Goal: Task Accomplishment & Management: Complete application form

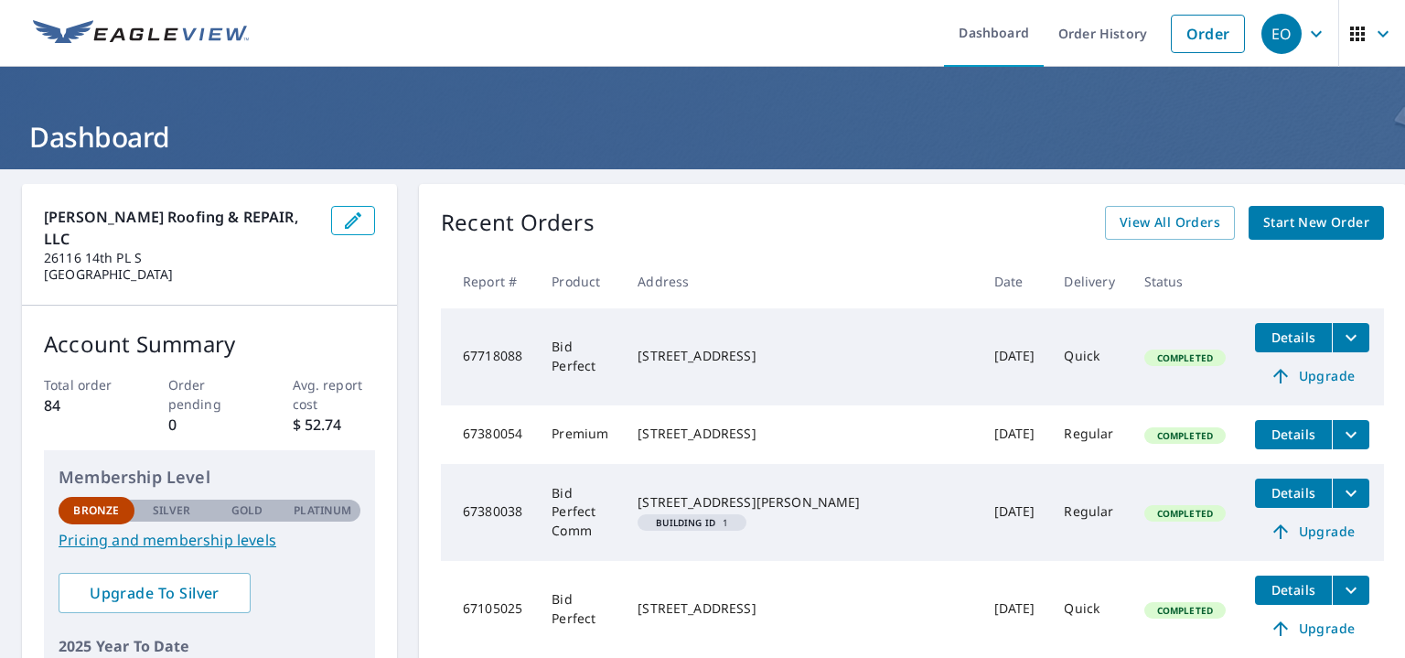
click at [1292, 228] on span "Start New Order" at bounding box center [1316, 222] width 106 height 23
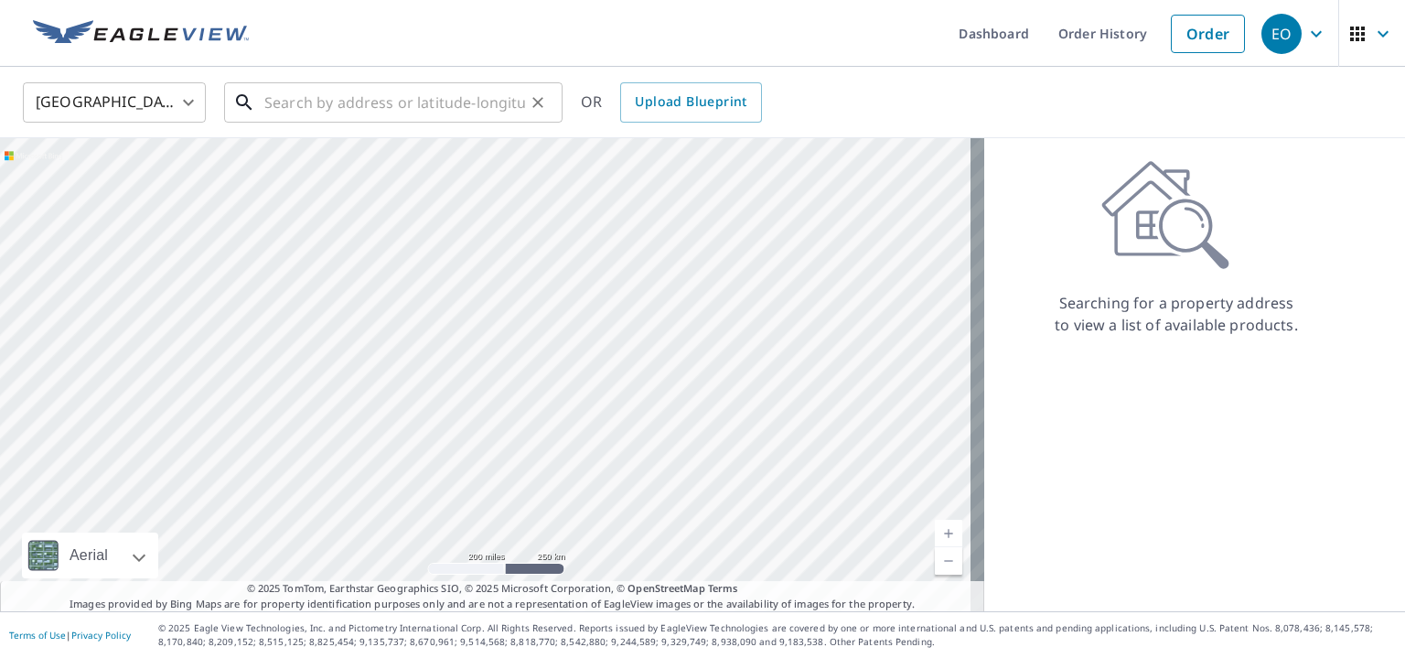
click at [274, 98] on input "text" at bounding box center [394, 102] width 261 height 51
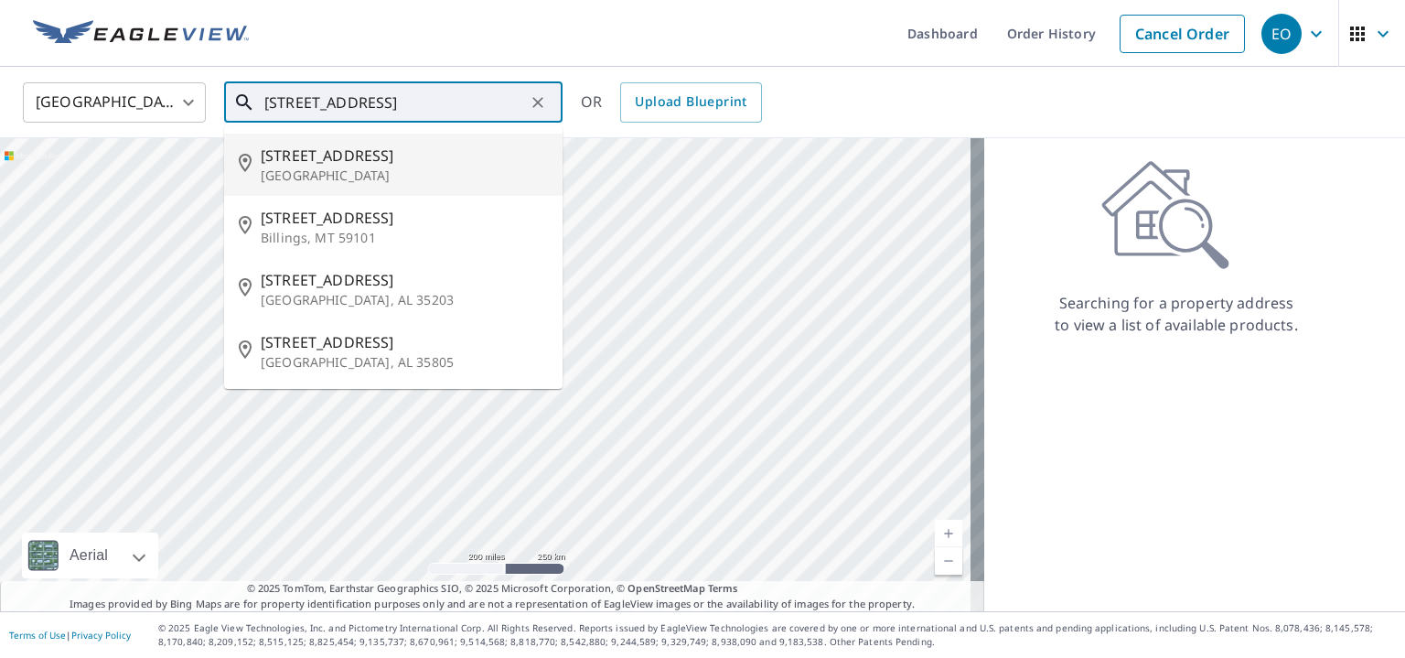
click at [283, 160] on span "[STREET_ADDRESS]" at bounding box center [404, 156] width 287 height 22
type input "[STREET_ADDRESS]"
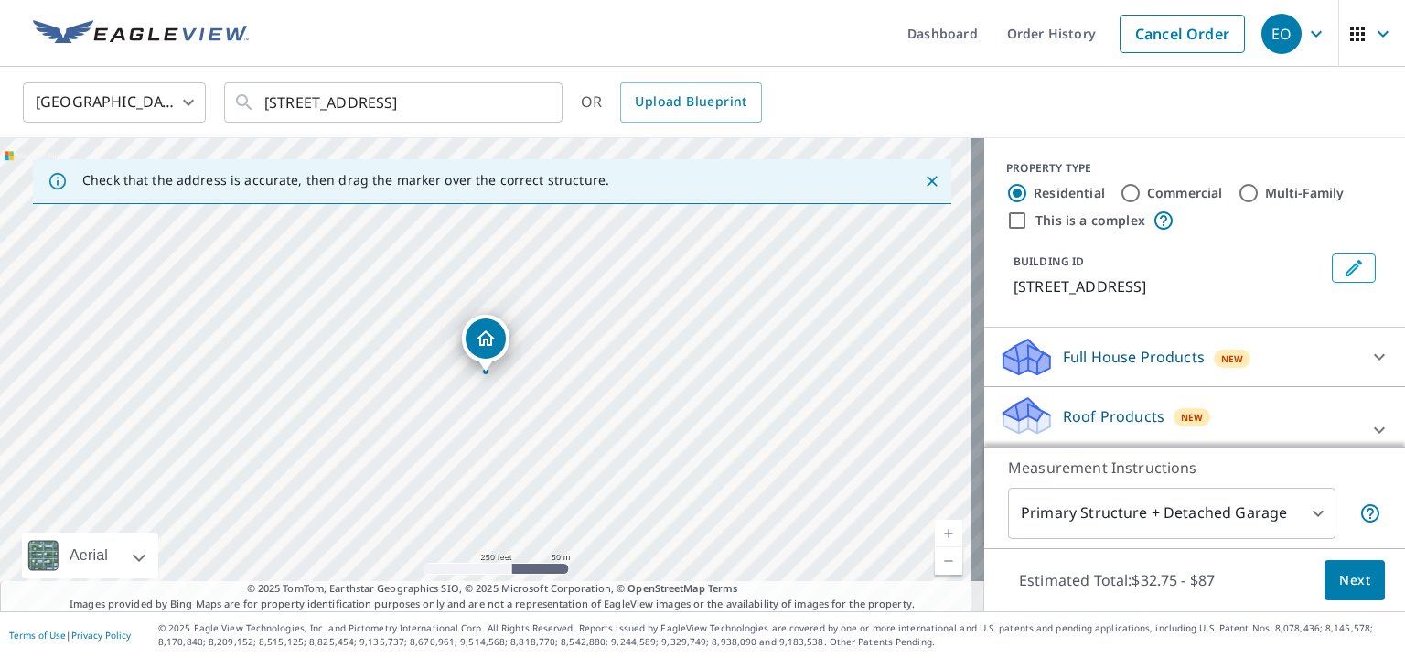
click at [940, 538] on link "Current Level 17, Zoom In" at bounding box center [948, 533] width 27 height 27
click at [940, 538] on link "Current Level 18, Zoom In" at bounding box center [948, 533] width 27 height 27
click at [940, 538] on link "Current Level 19, Zoom In" at bounding box center [948, 533] width 27 height 27
click at [940, 538] on link "Current Level 20, Zoom In Disabled" at bounding box center [948, 533] width 27 height 27
click at [940, 537] on link "Current Level 20, Zoom In Disabled" at bounding box center [948, 533] width 27 height 27
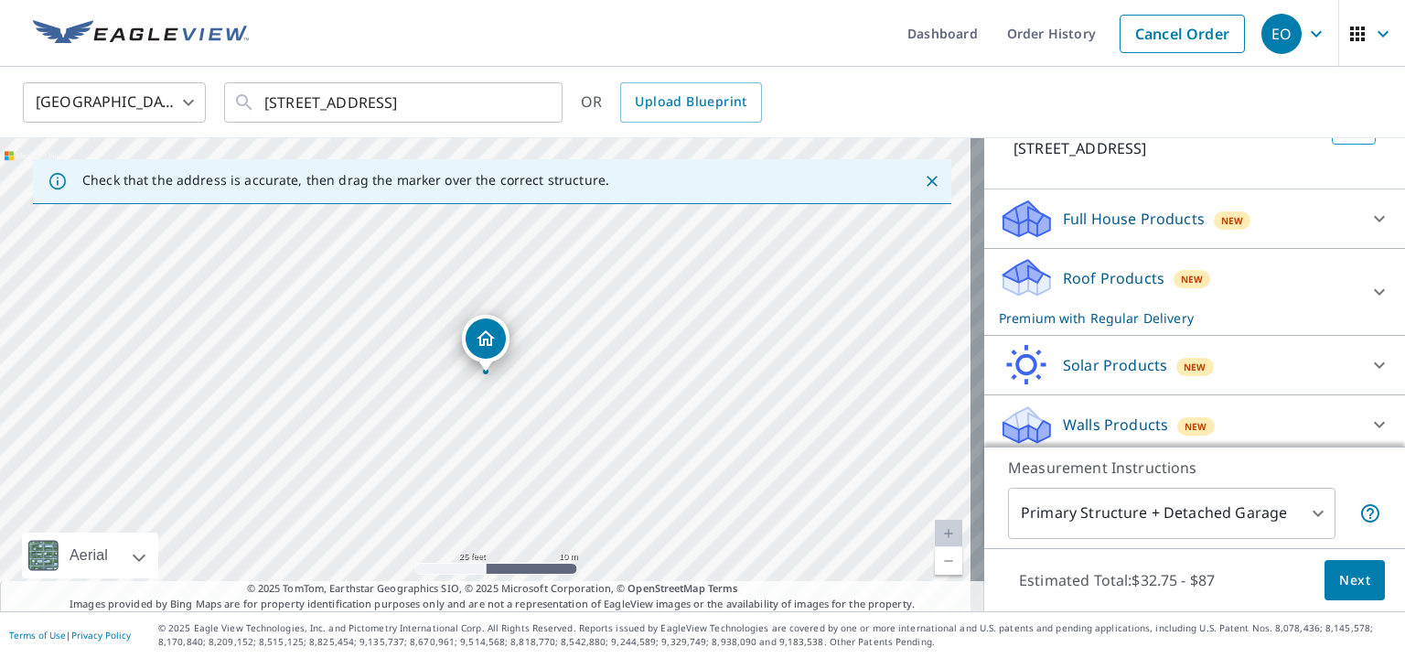
scroll to position [145, 0]
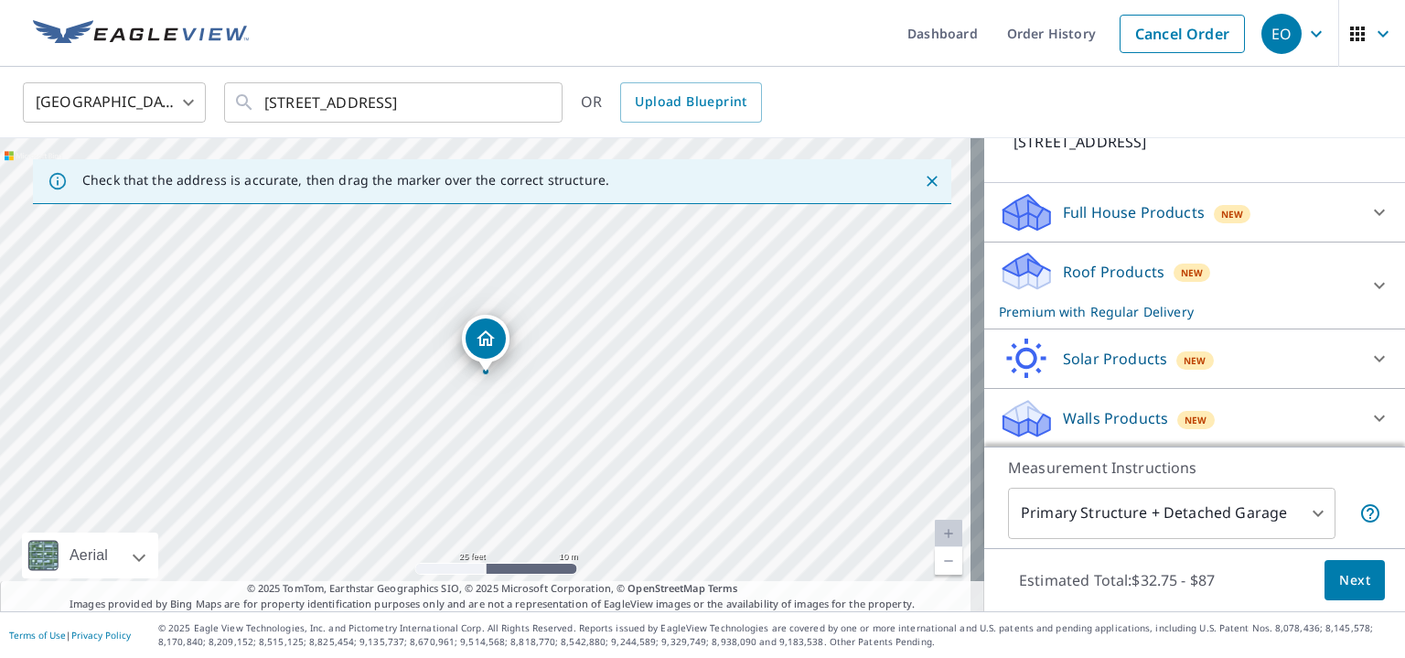
click at [1369, 274] on icon at bounding box center [1380, 285] width 22 height 22
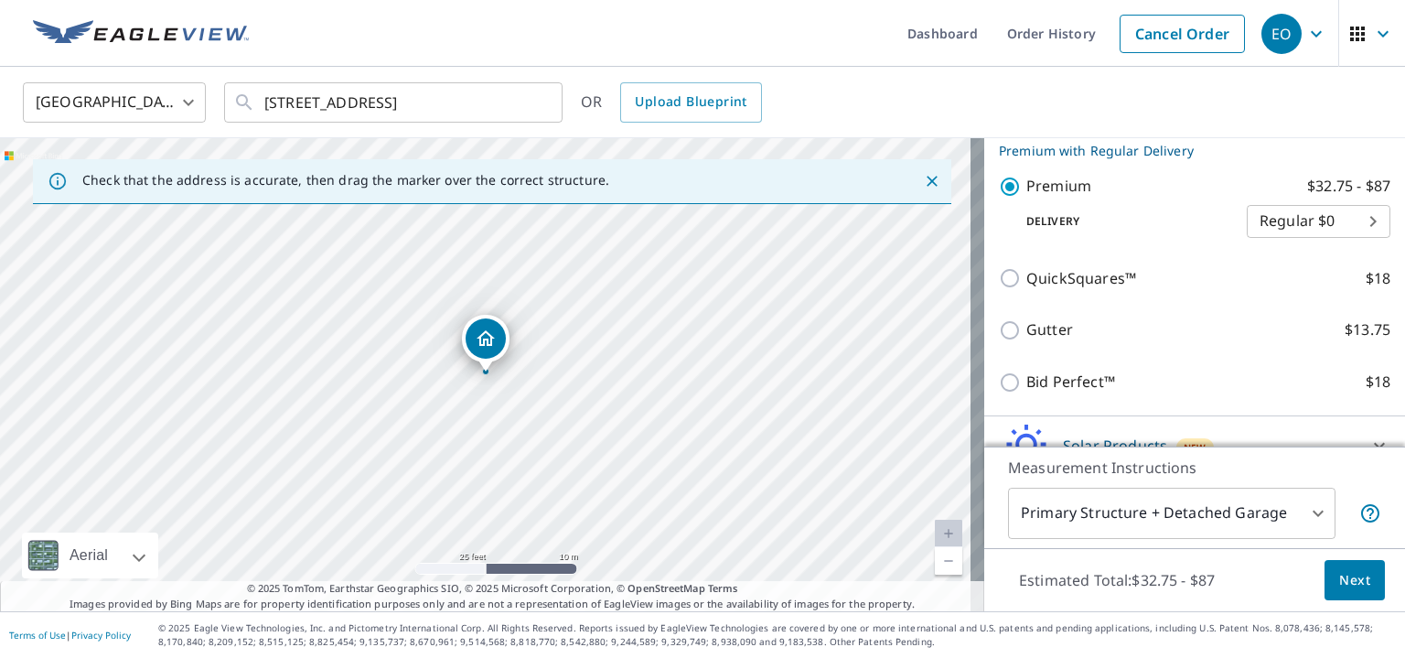
scroll to position [321, 0]
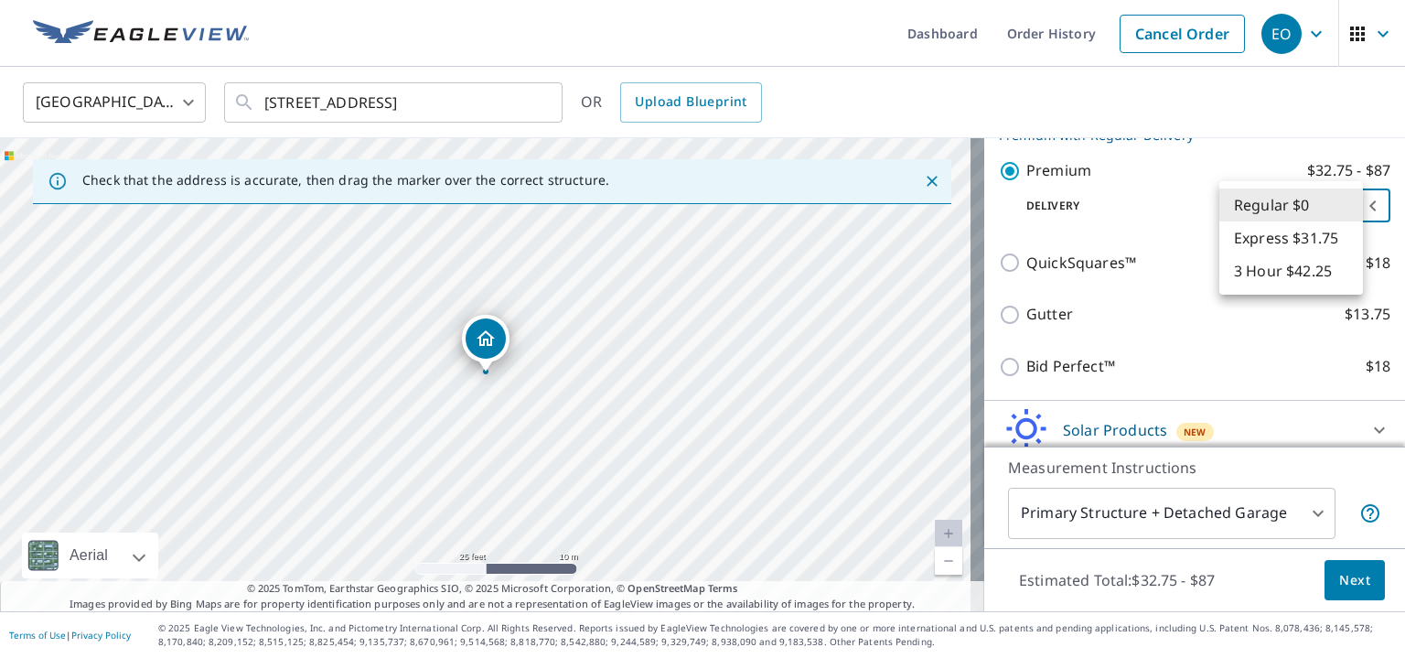
click at [1281, 208] on body "EO EO Dashboard Order History Cancel Order EO [GEOGRAPHIC_DATA] [GEOGRAPHIC_DAT…" at bounding box center [702, 329] width 1405 height 658
click at [1127, 172] on div at bounding box center [702, 329] width 1405 height 658
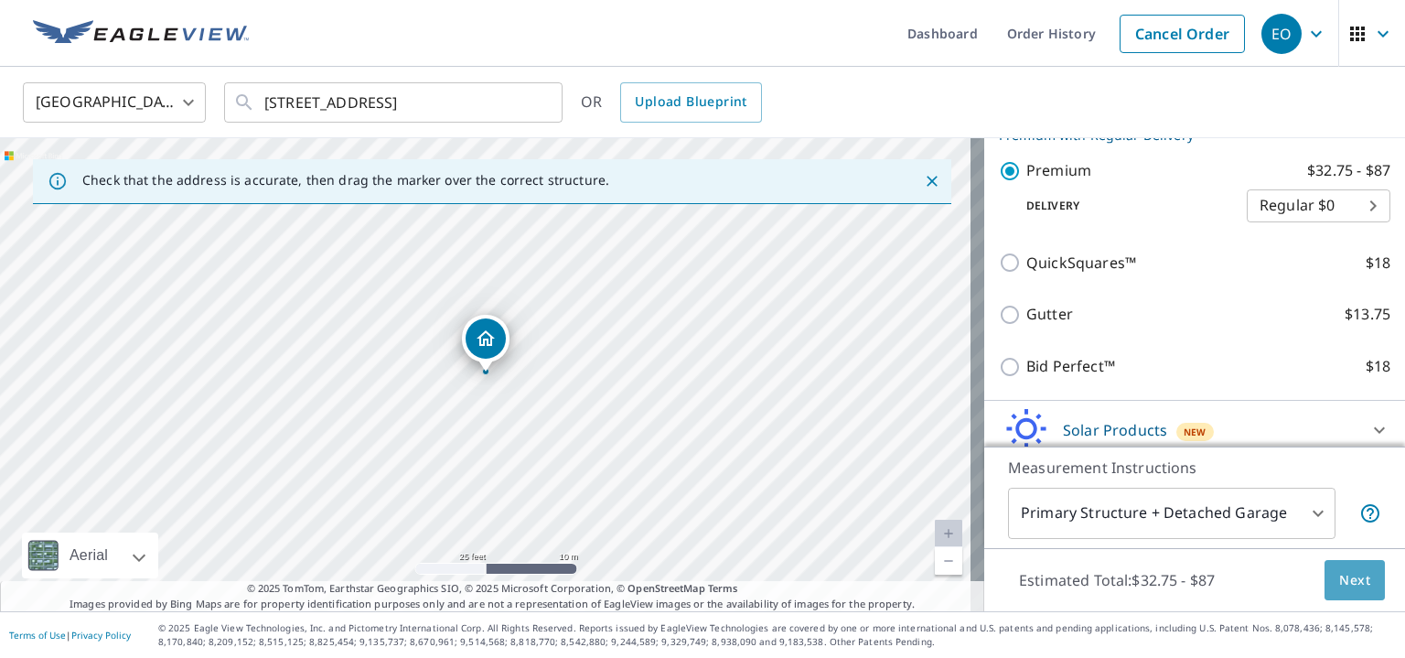
click at [1343, 586] on span "Next" at bounding box center [1354, 580] width 31 height 23
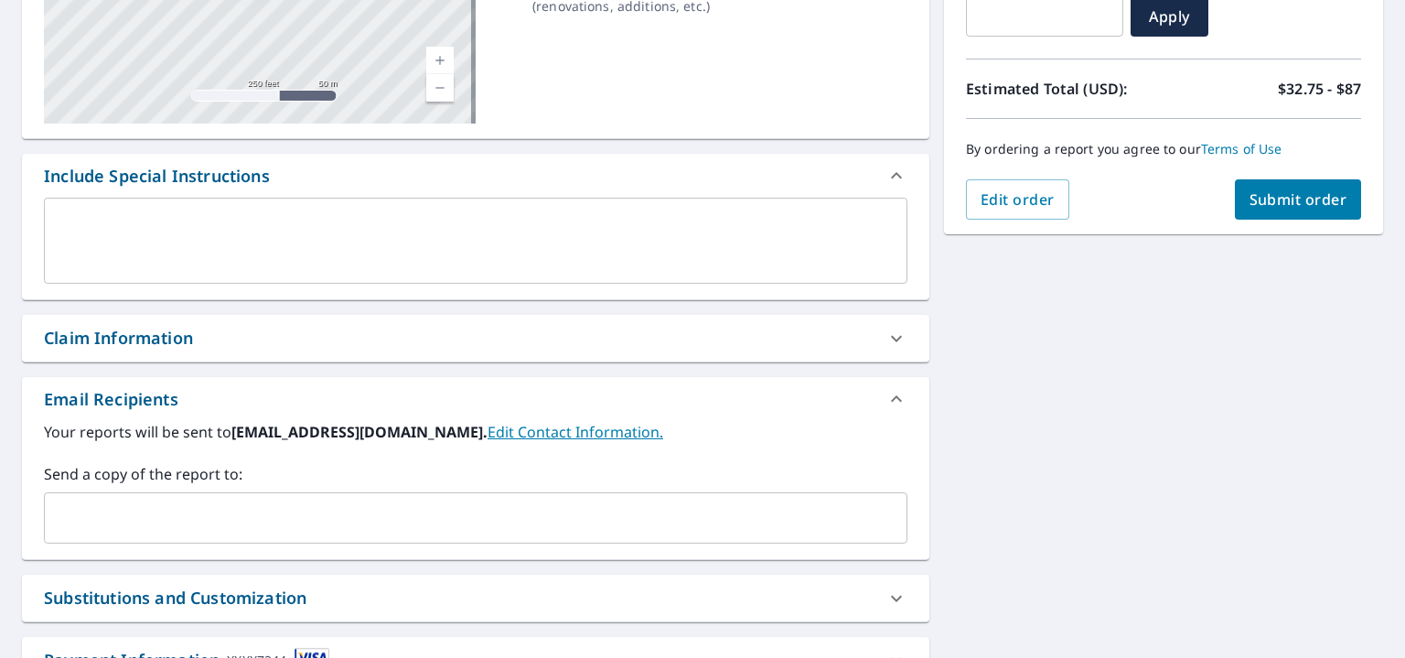
scroll to position [352, 0]
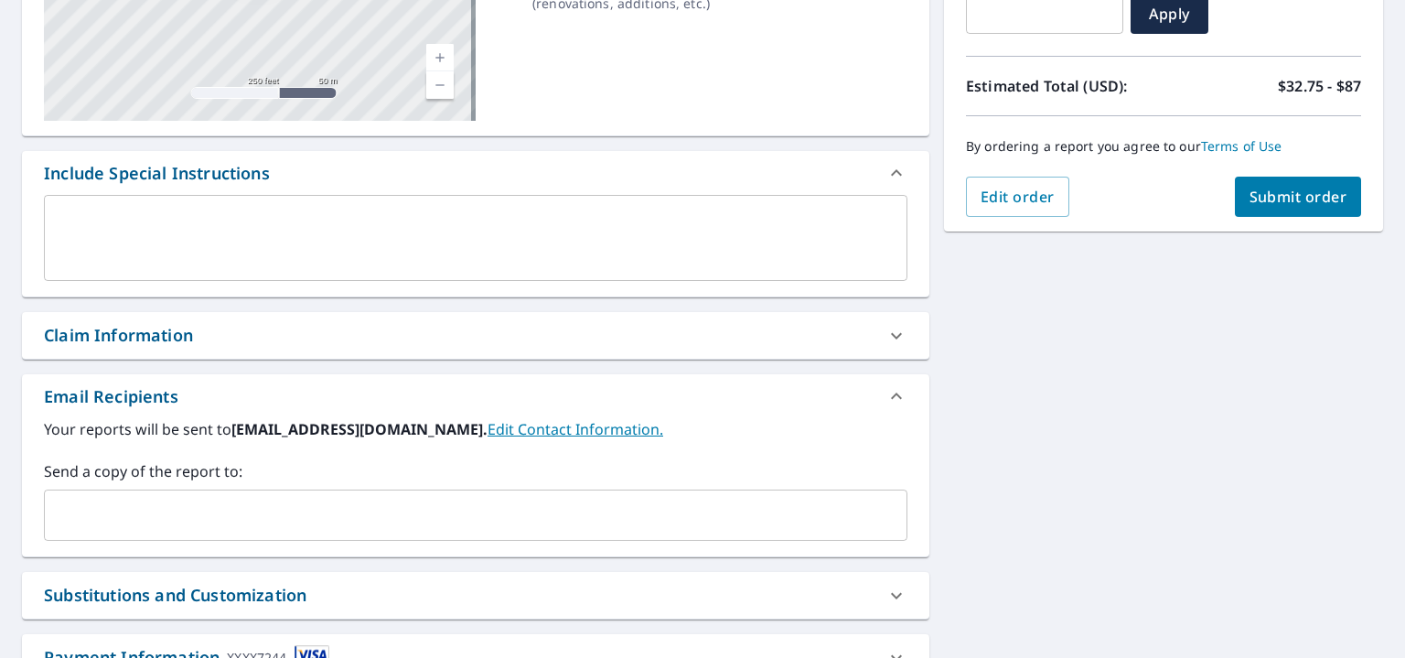
click at [95, 516] on input "text" at bounding box center [462, 515] width 820 height 35
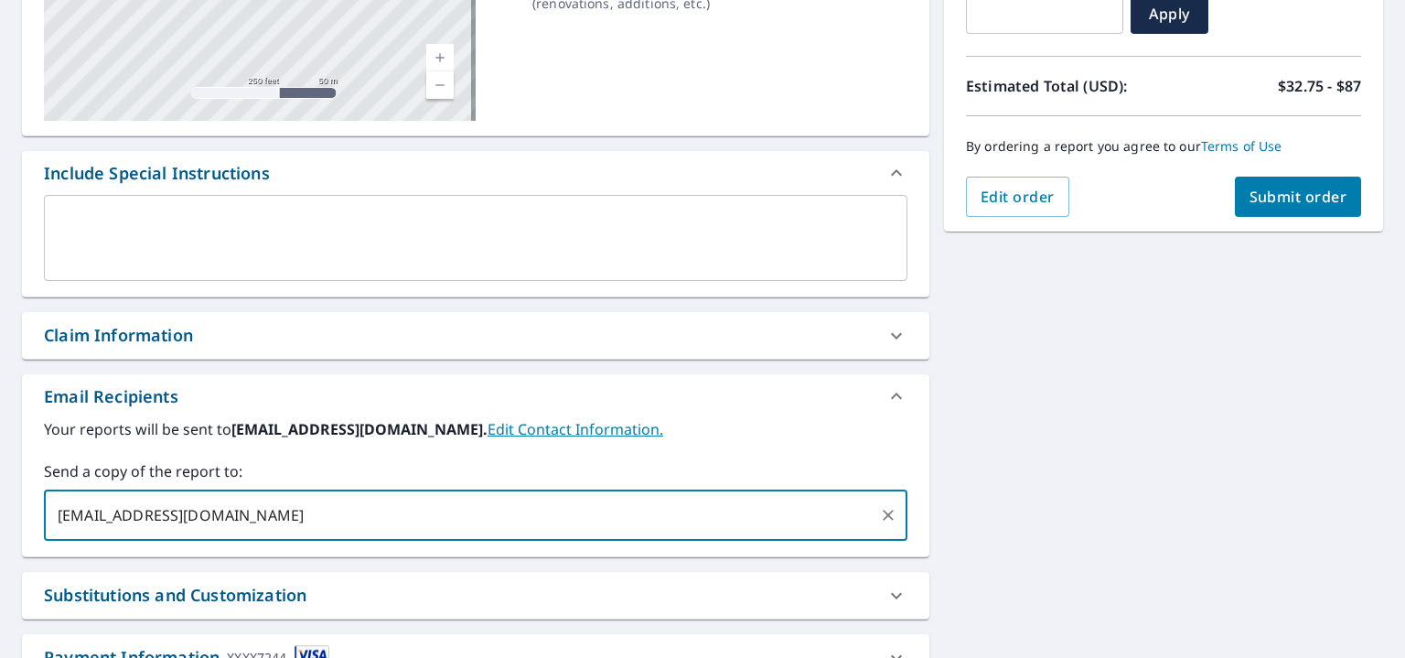
type input "[EMAIL_ADDRESS][DOMAIN_NAME]"
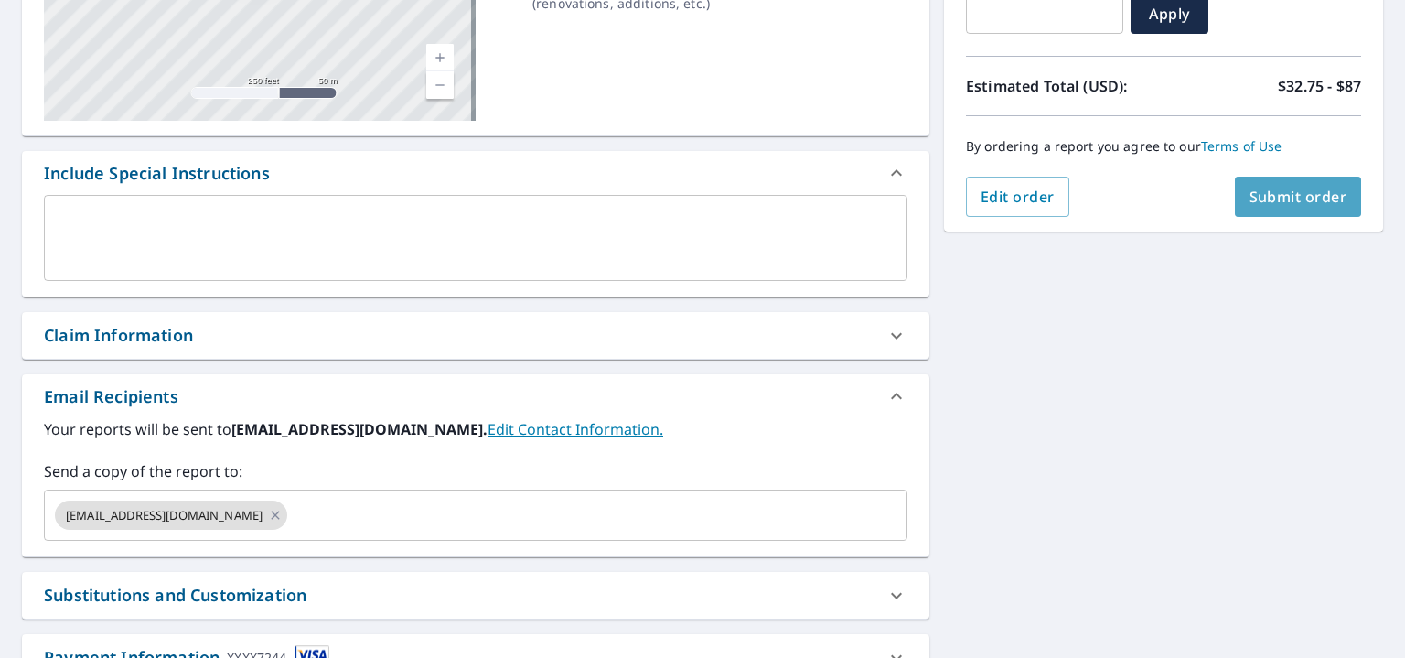
click at [1292, 190] on span "Submit order" at bounding box center [1299, 197] width 98 height 20
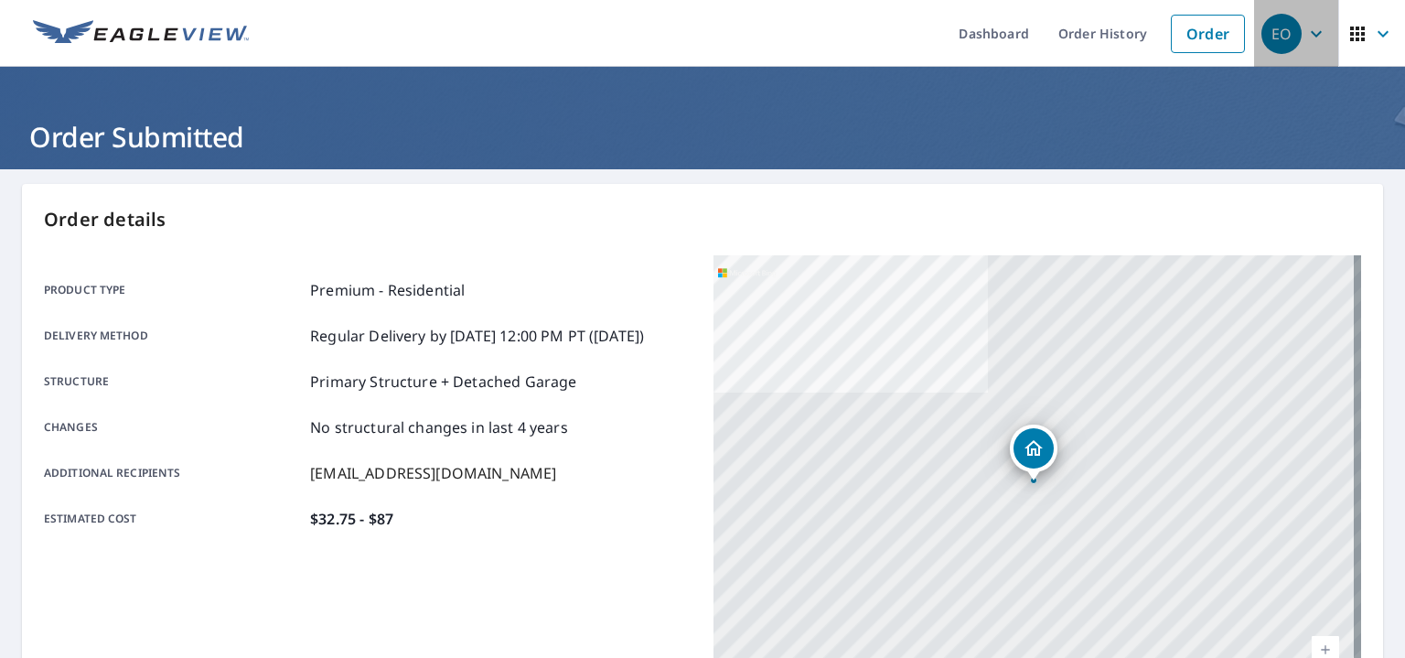
click at [1305, 32] on icon "button" at bounding box center [1316, 34] width 22 height 22
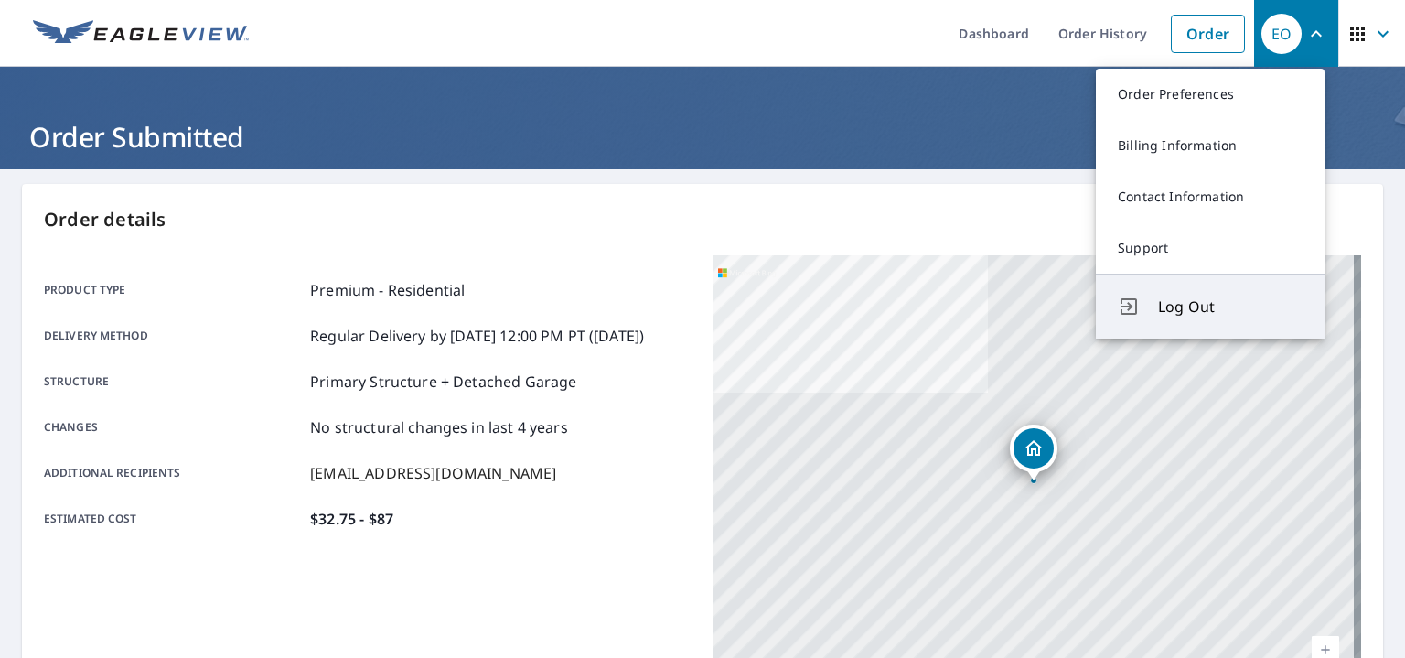
click at [1176, 298] on span "Log Out" at bounding box center [1230, 306] width 145 height 22
